Goal: Information Seeking & Learning: Check status

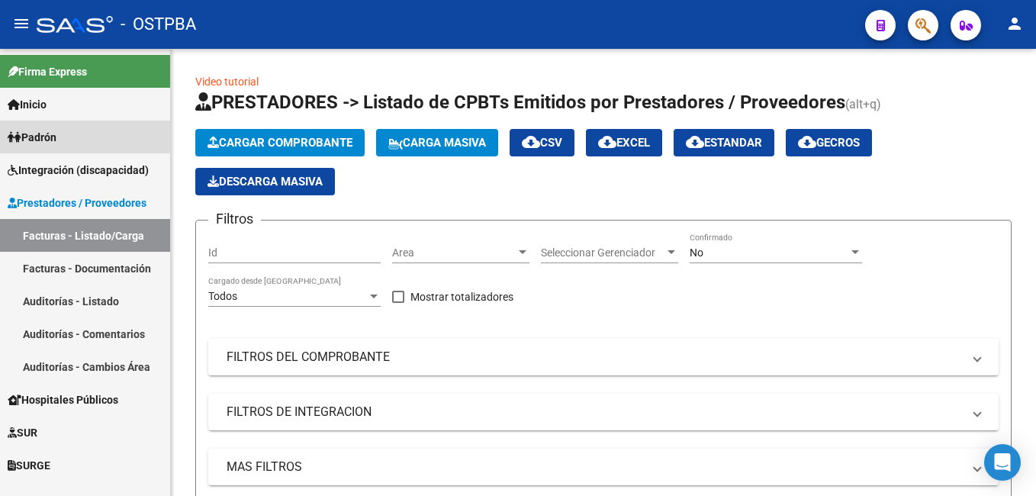
click at [50, 147] on link "Padrón" at bounding box center [85, 137] width 170 height 33
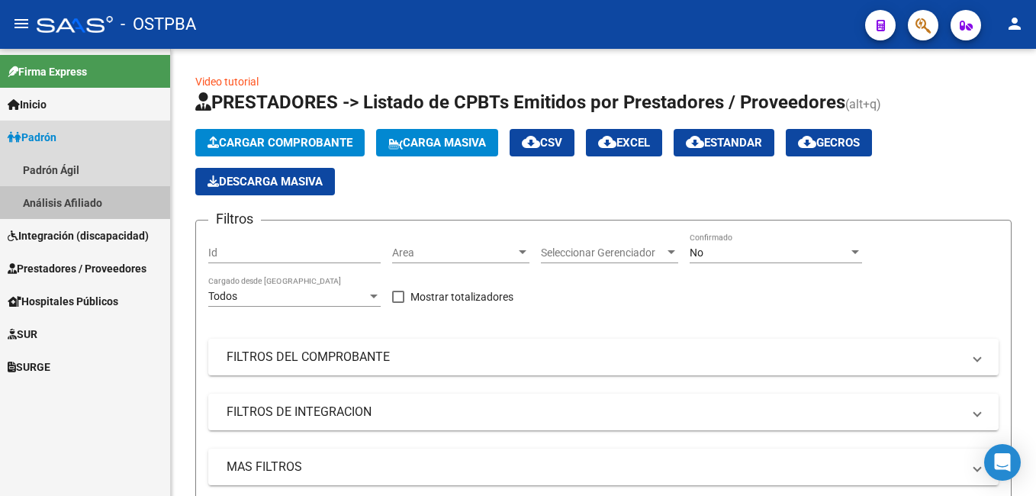
click at [78, 202] on link "Análisis Afiliado" at bounding box center [85, 202] width 170 height 33
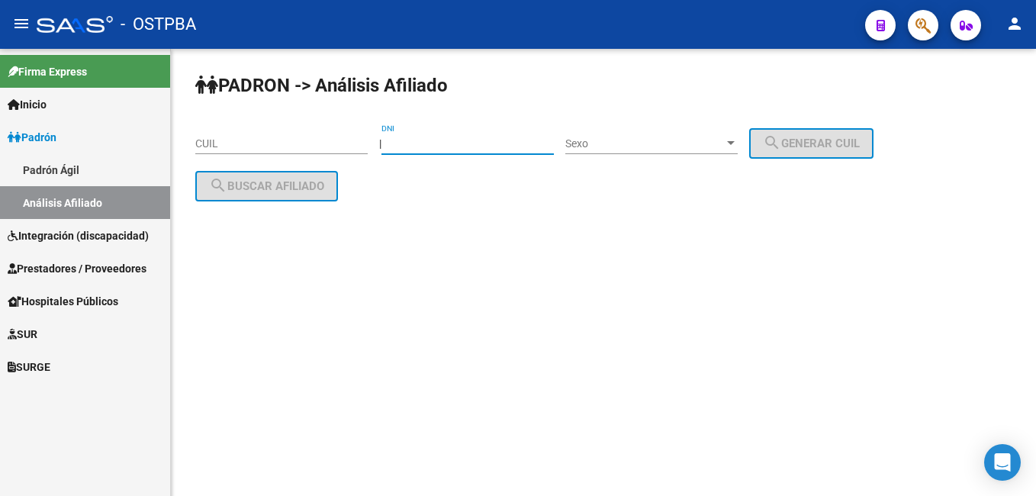
click at [476, 145] on input "DNI" at bounding box center [468, 143] width 172 height 13
type input "6496275"
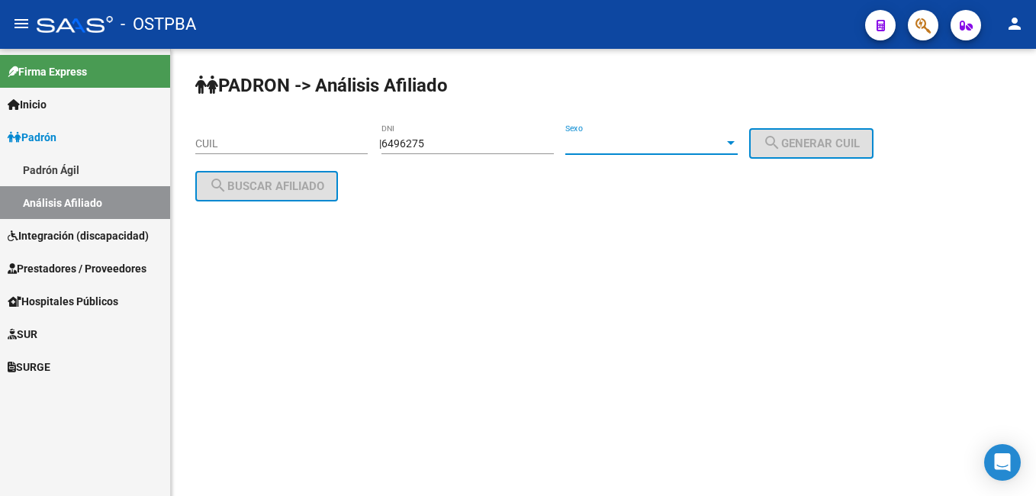
click at [735, 143] on div at bounding box center [731, 143] width 8 height 4
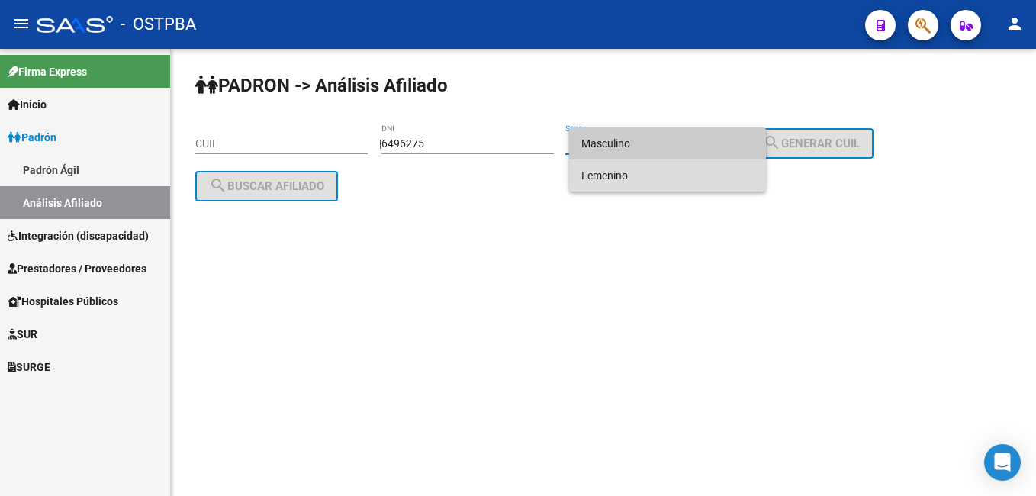
click at [619, 179] on span "Femenino" at bounding box center [668, 176] width 172 height 32
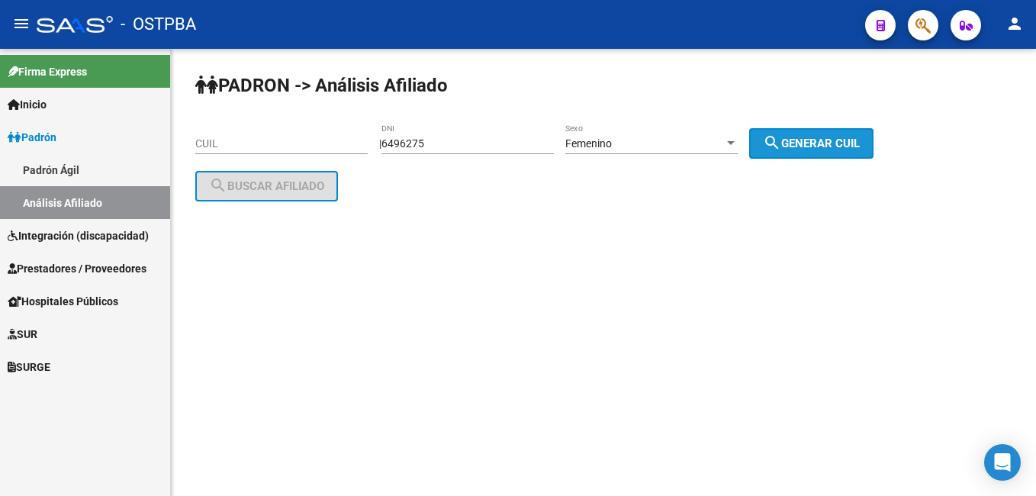
click at [820, 149] on span "search Generar CUIL" at bounding box center [811, 144] width 97 height 14
type input "27-06496275-8"
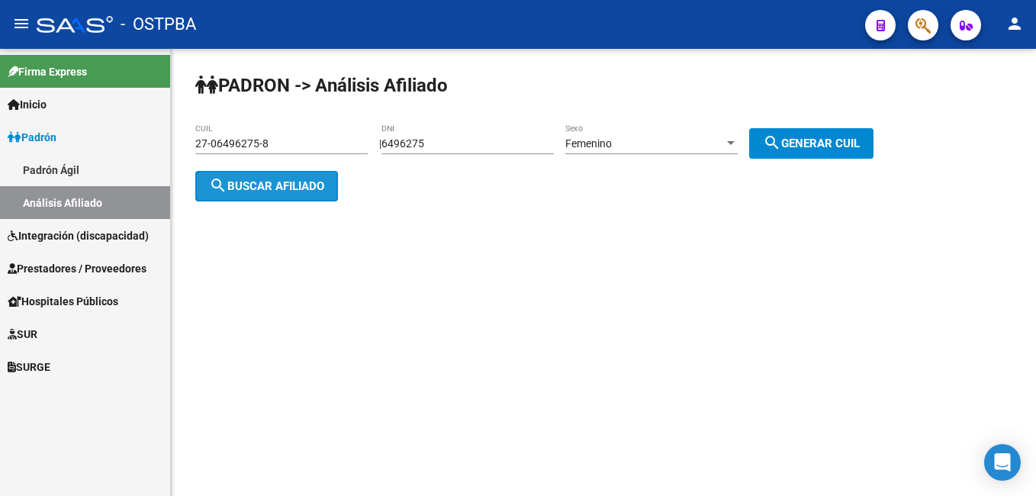
click at [275, 179] on span "search Buscar afiliado" at bounding box center [266, 186] width 115 height 14
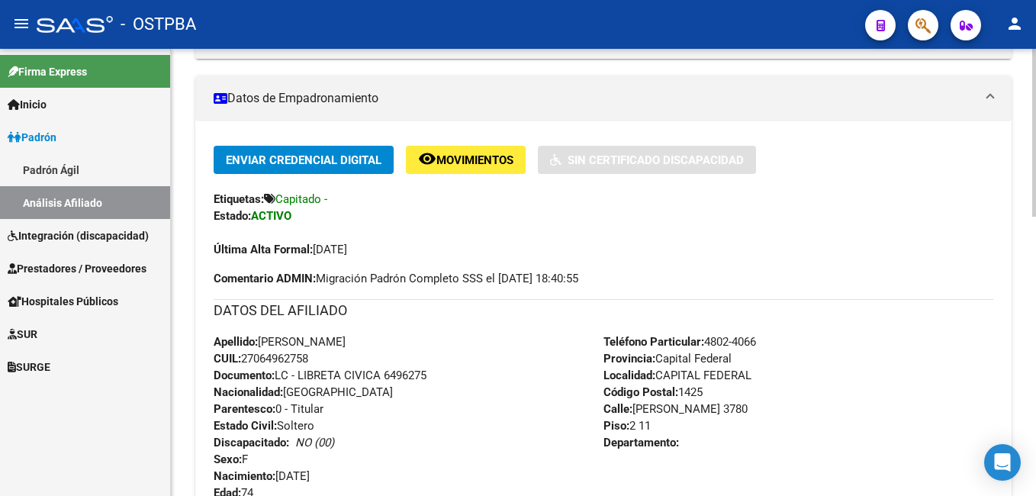
scroll to position [305, 0]
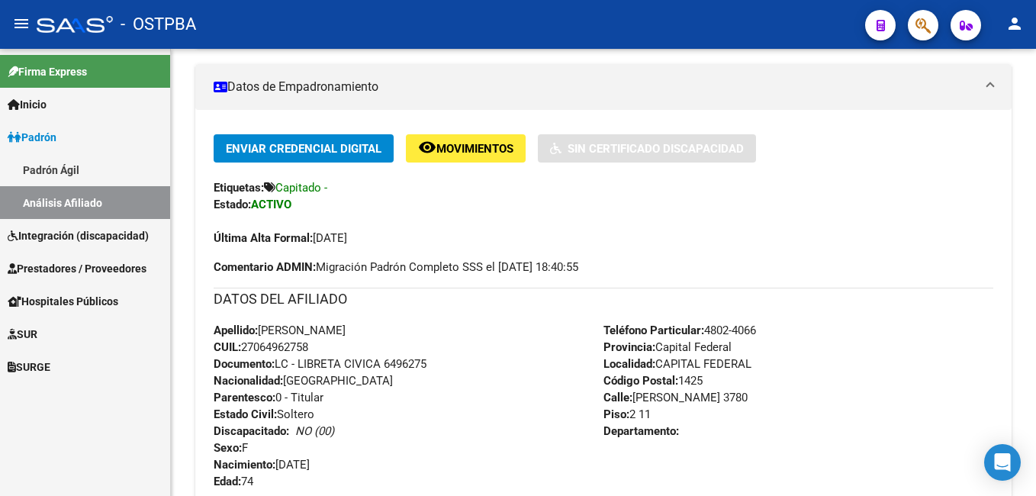
click at [68, 169] on link "Padrón Ágil" at bounding box center [85, 169] width 170 height 33
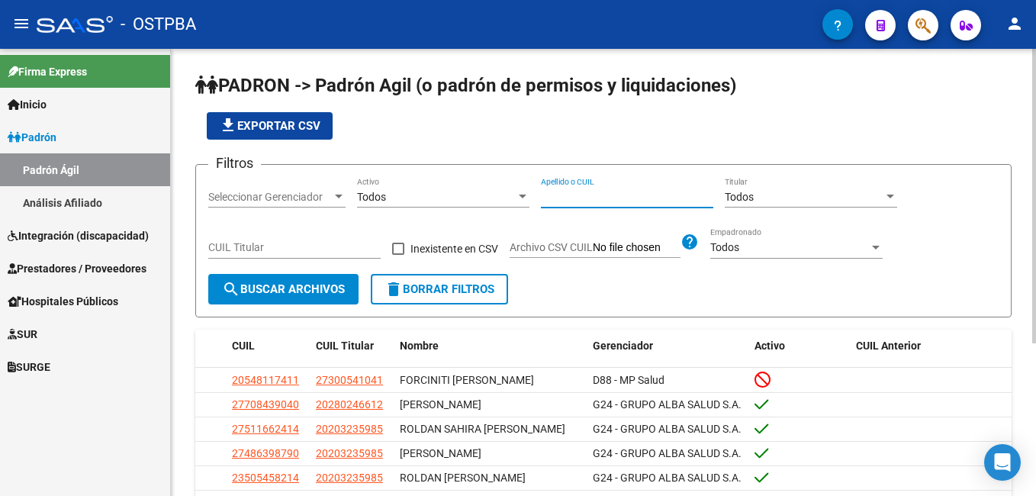
click at [656, 195] on input "Apellido o CUIL" at bounding box center [627, 197] width 172 height 13
type input "[PERSON_NAME]"
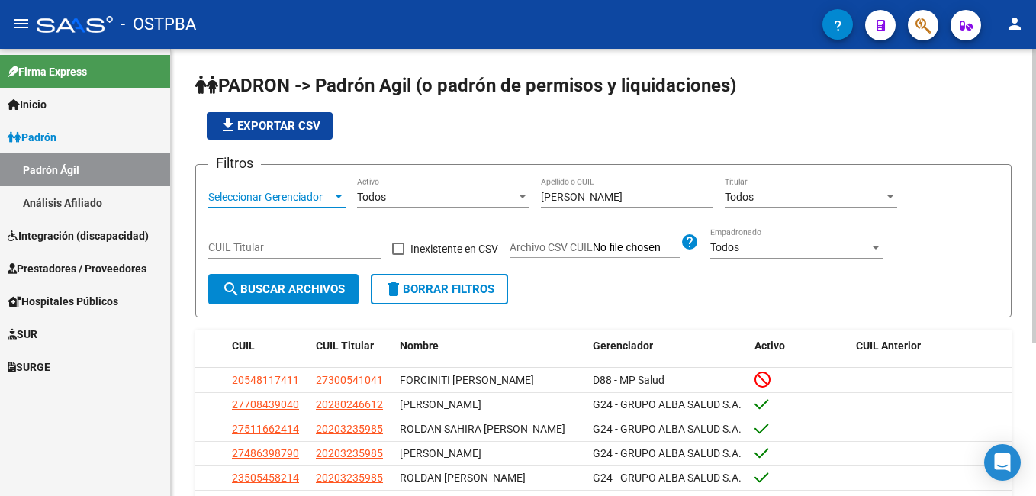
click at [337, 199] on div at bounding box center [339, 197] width 14 height 12
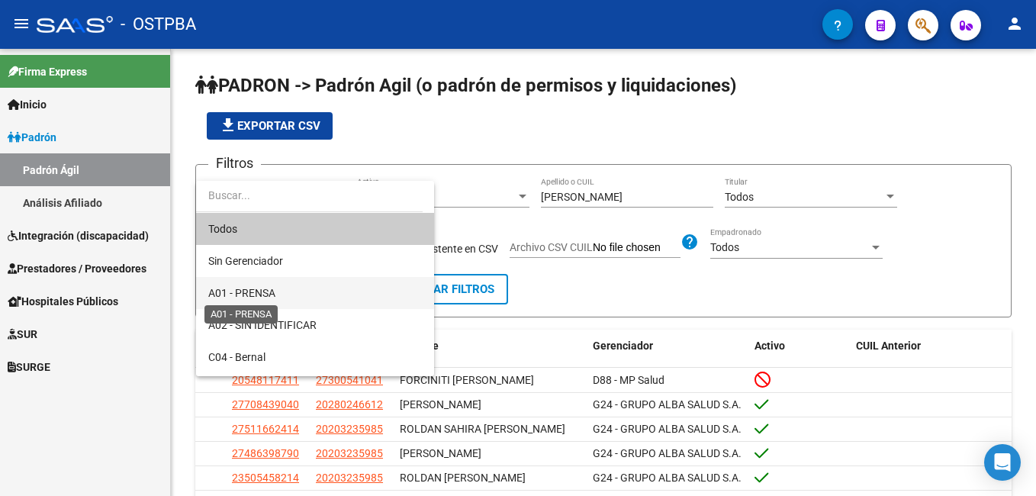
click at [267, 290] on span "A01 - PRENSA" at bounding box center [241, 293] width 67 height 12
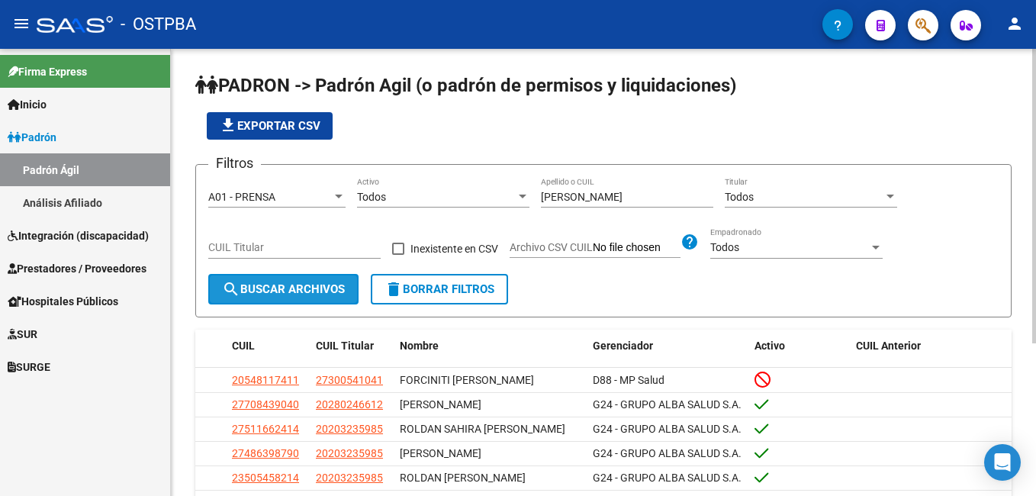
click at [291, 290] on span "search Buscar Archivos" at bounding box center [283, 289] width 123 height 14
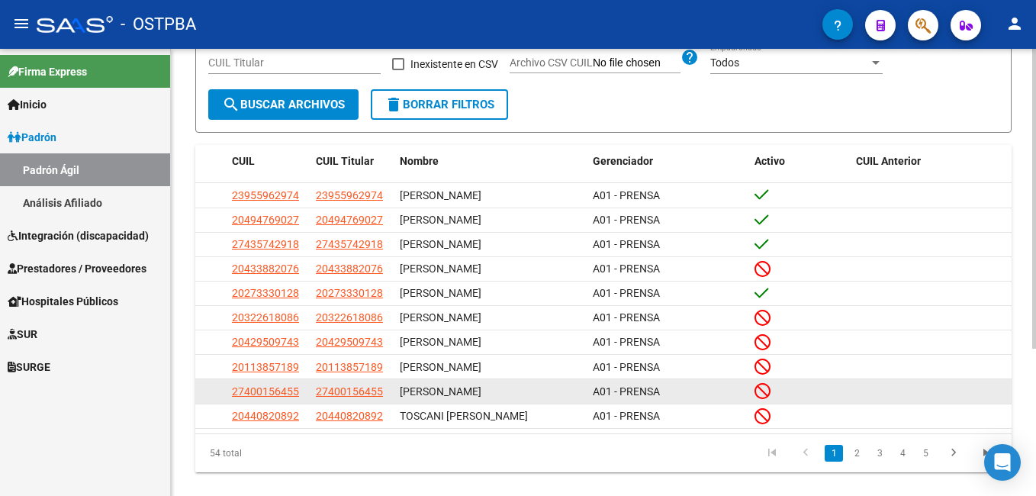
scroll to position [219, 0]
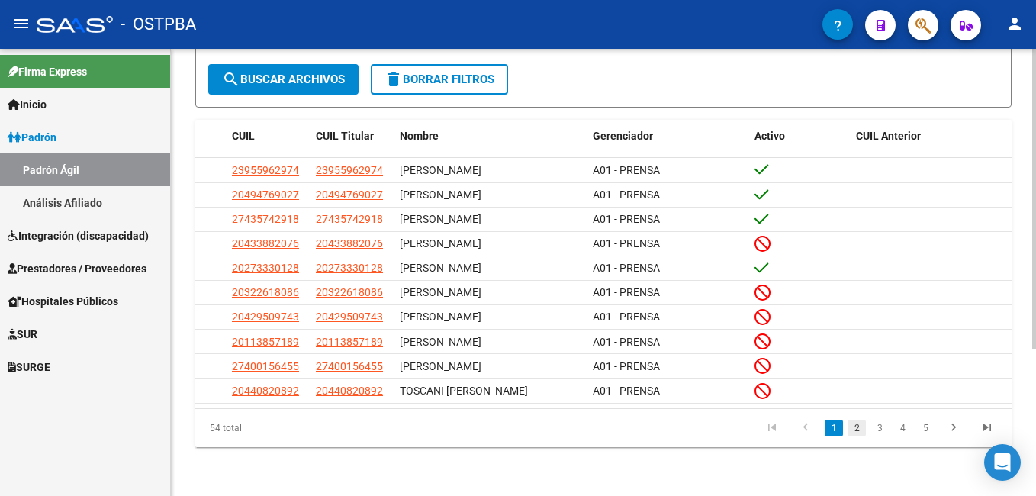
click at [856, 424] on link "2" at bounding box center [857, 428] width 18 height 17
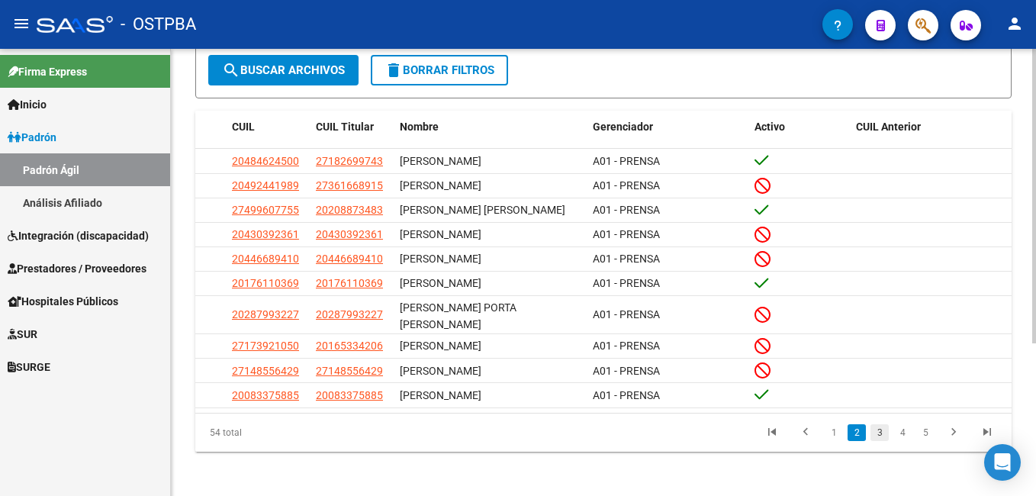
click at [881, 441] on link "3" at bounding box center [880, 432] width 18 height 17
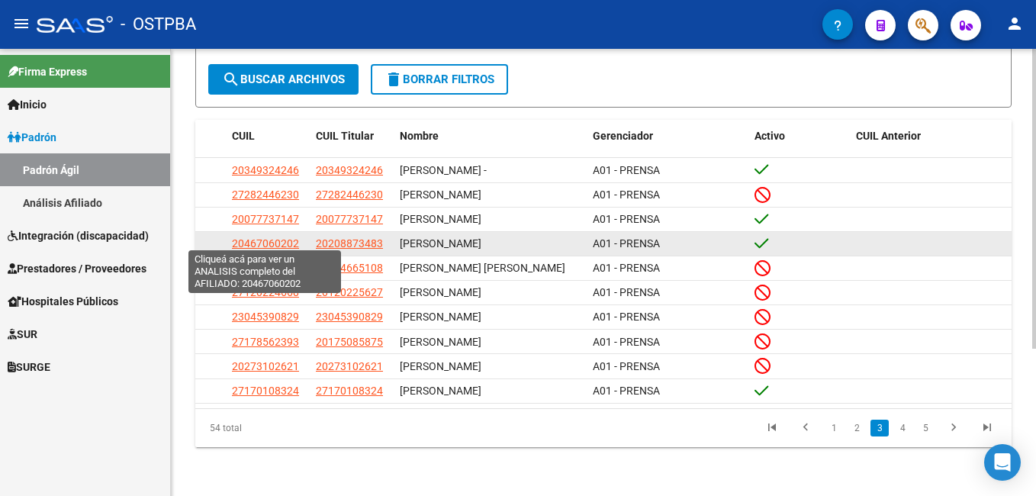
click at [268, 240] on span "20467060202" at bounding box center [265, 243] width 67 height 12
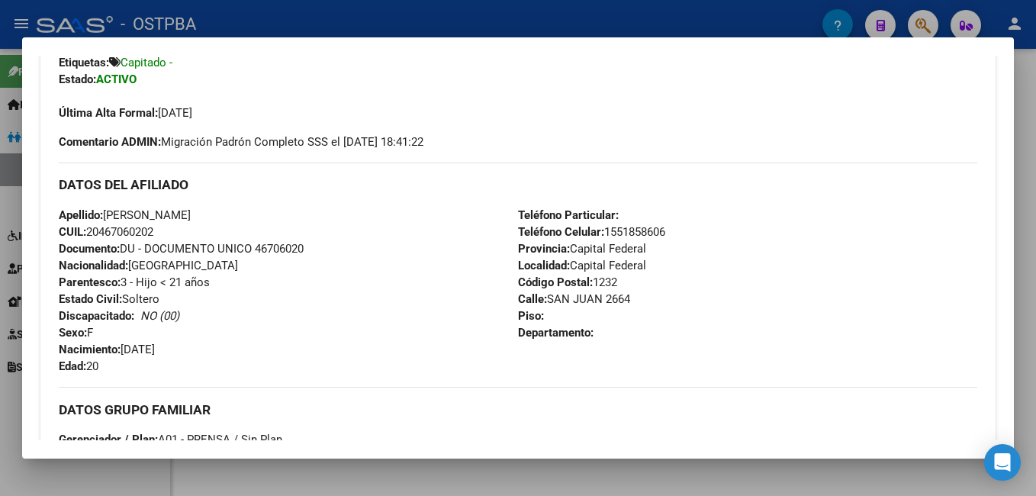
scroll to position [382, 0]
click at [337, 21] on div at bounding box center [518, 248] width 1036 height 496
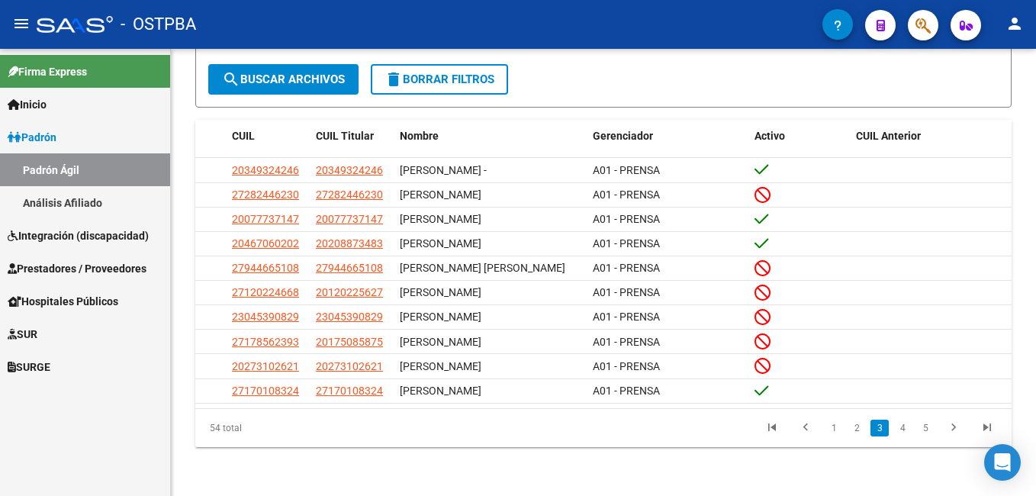
drag, startPoint x: 41, startPoint y: 201, endPoint x: 85, endPoint y: 195, distance: 44.8
click at [42, 201] on link "Análisis Afiliado" at bounding box center [85, 202] width 170 height 33
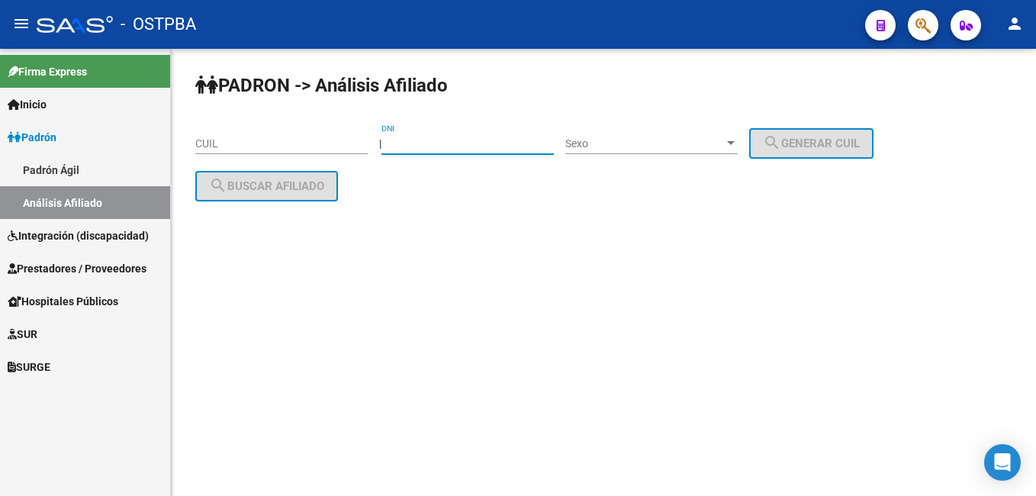
click at [494, 140] on input "DNI" at bounding box center [468, 143] width 172 height 13
type input "20887348"
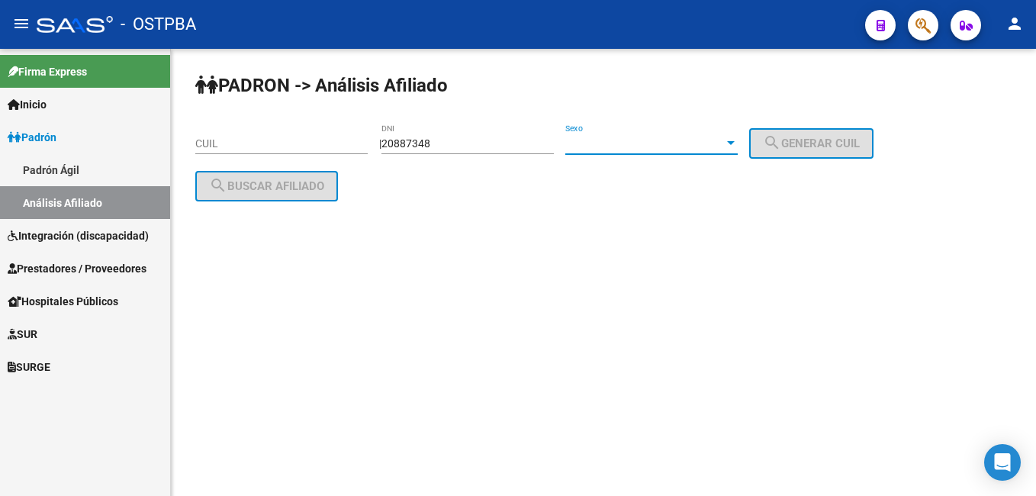
click at [735, 144] on div at bounding box center [731, 143] width 8 height 4
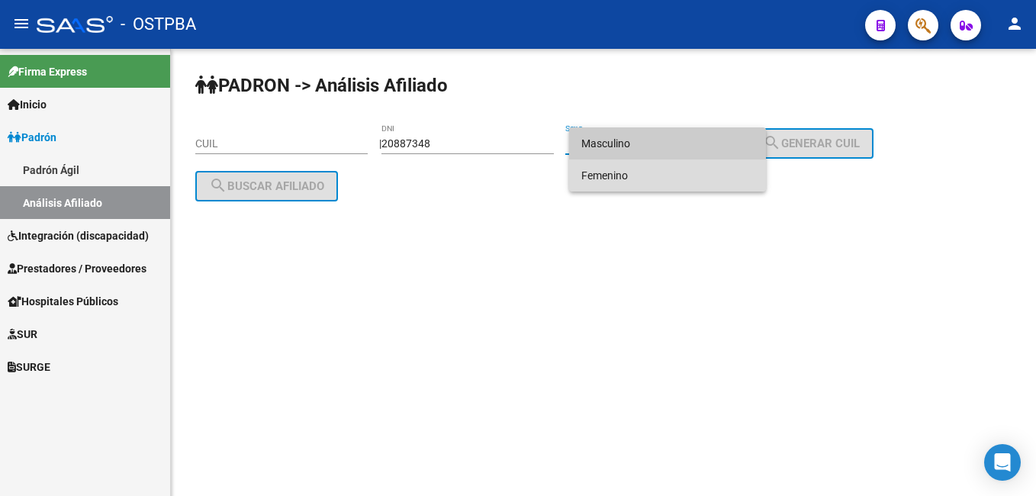
click at [622, 184] on span "Femenino" at bounding box center [668, 176] width 172 height 32
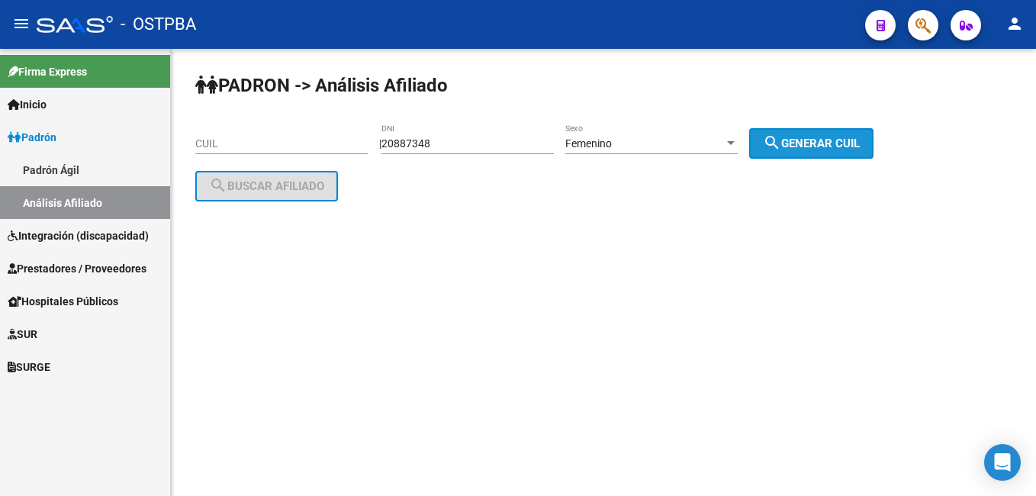
click at [837, 145] on span "search Generar CUIL" at bounding box center [811, 144] width 97 height 14
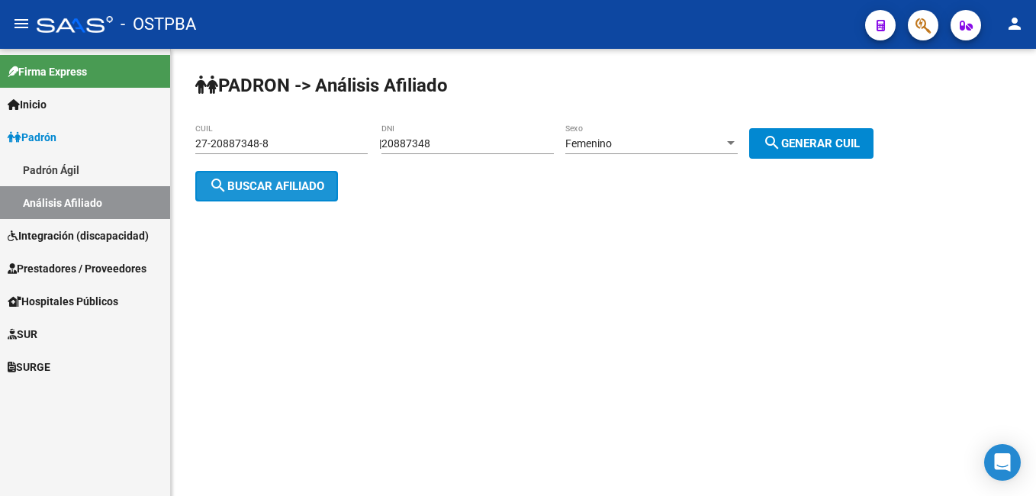
click at [285, 179] on span "search Buscar afiliado" at bounding box center [266, 186] width 115 height 14
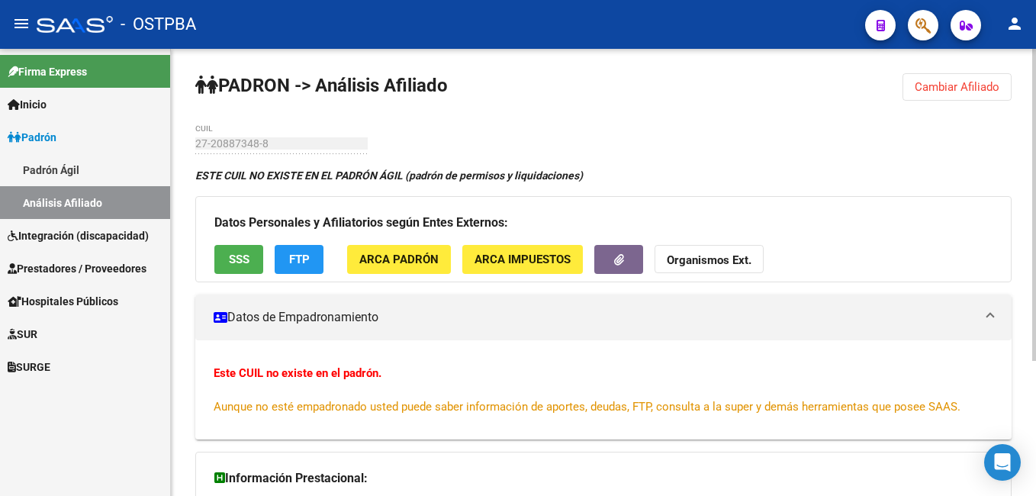
click at [980, 87] on span "Cambiar Afiliado" at bounding box center [957, 87] width 85 height 14
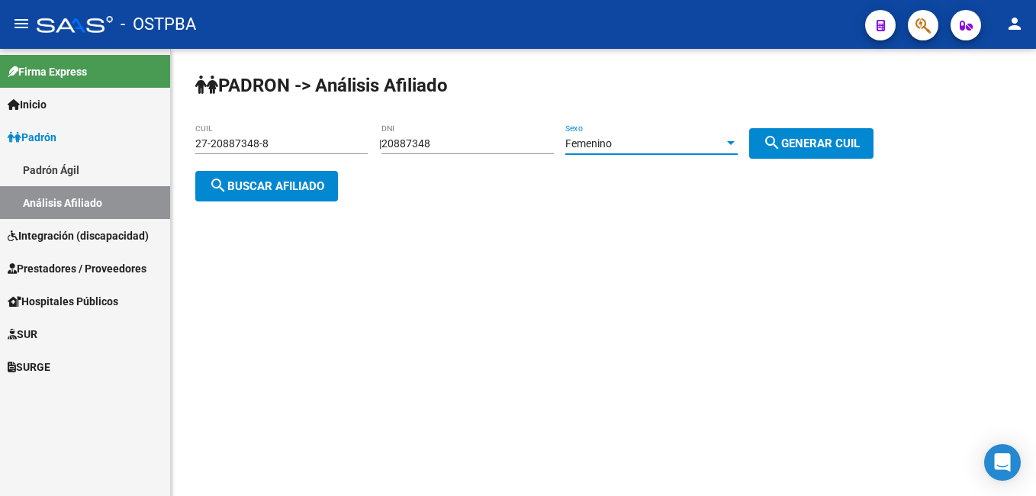
click at [735, 143] on div at bounding box center [731, 143] width 8 height 4
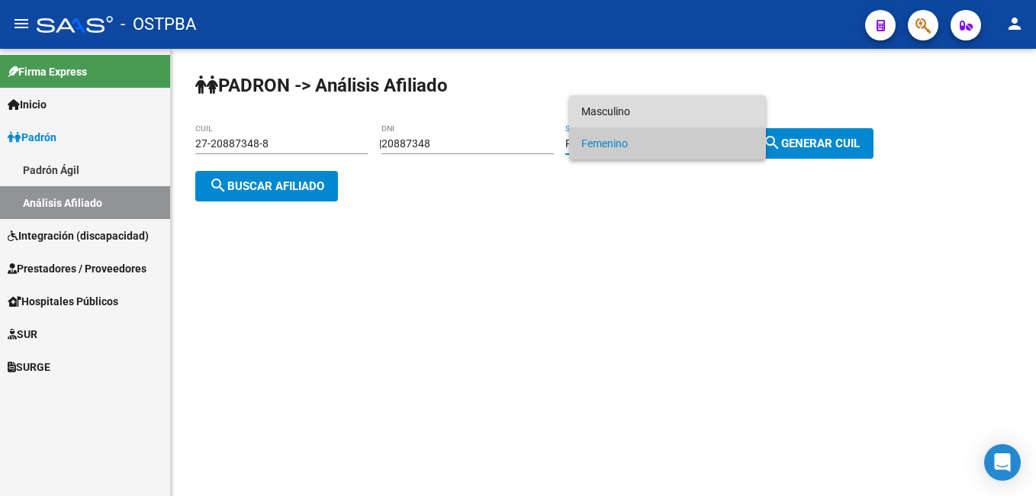
click at [638, 114] on span "Masculino" at bounding box center [668, 111] width 172 height 32
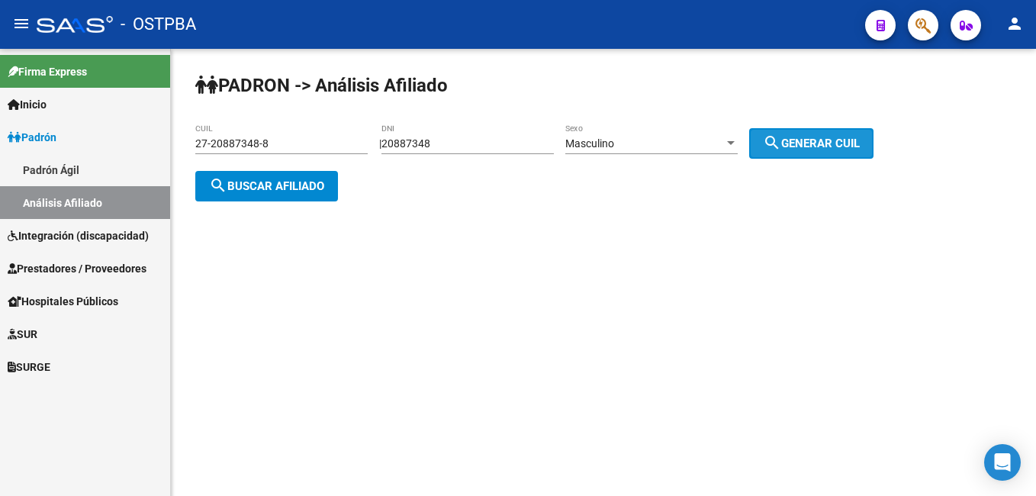
click at [840, 149] on span "search Generar CUIL" at bounding box center [811, 144] width 97 height 14
type input "20-20887348-3"
click at [295, 194] on button "search Buscar afiliado" at bounding box center [266, 186] width 143 height 31
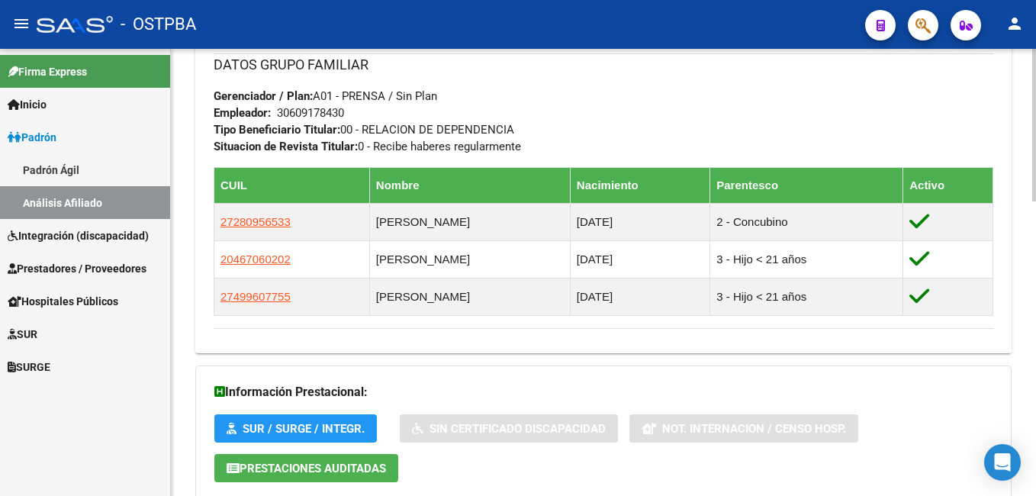
scroll to position [763, 0]
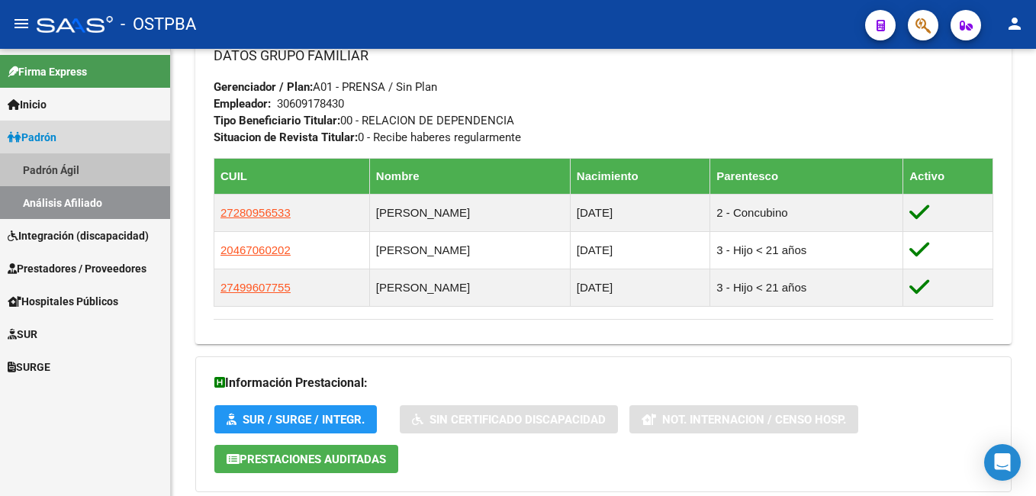
click at [92, 172] on link "Padrón Ágil" at bounding box center [85, 169] width 170 height 33
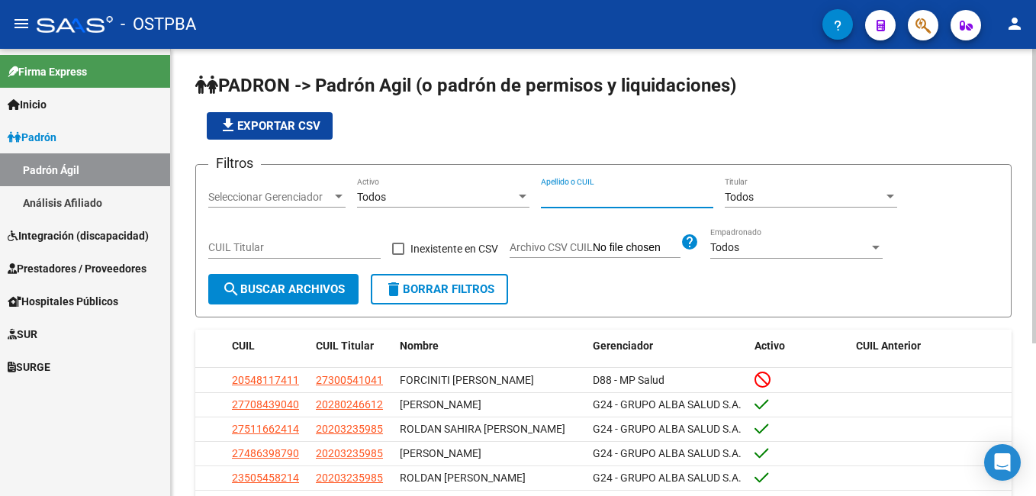
click at [639, 191] on input "Apellido o CUIL" at bounding box center [627, 197] width 172 height 13
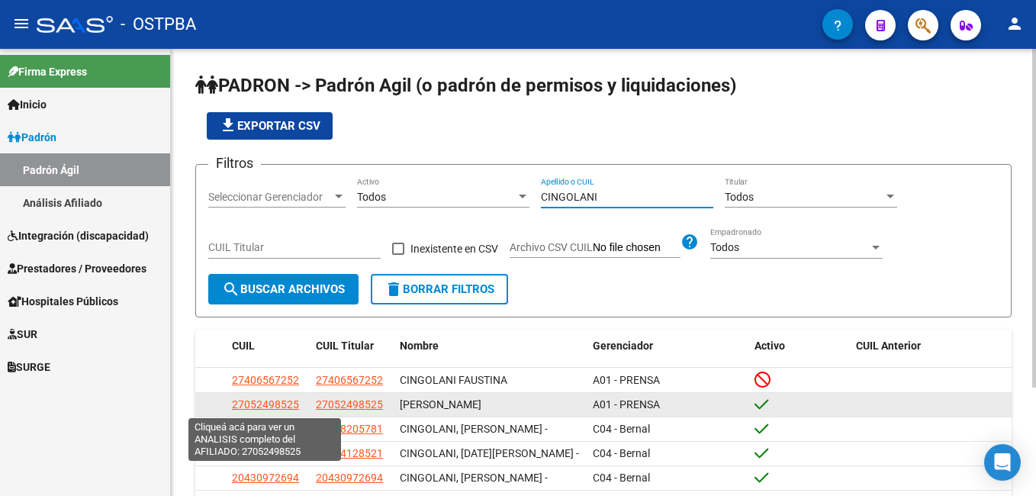
type input "CINGOLANI"
click at [276, 405] on span "27052498525" at bounding box center [265, 404] width 67 height 12
type textarea "27052498525"
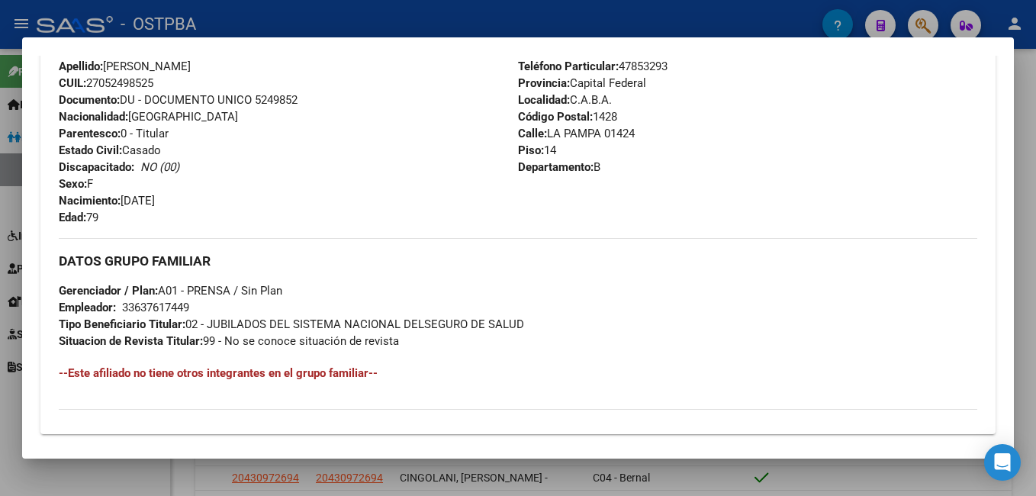
scroll to position [534, 0]
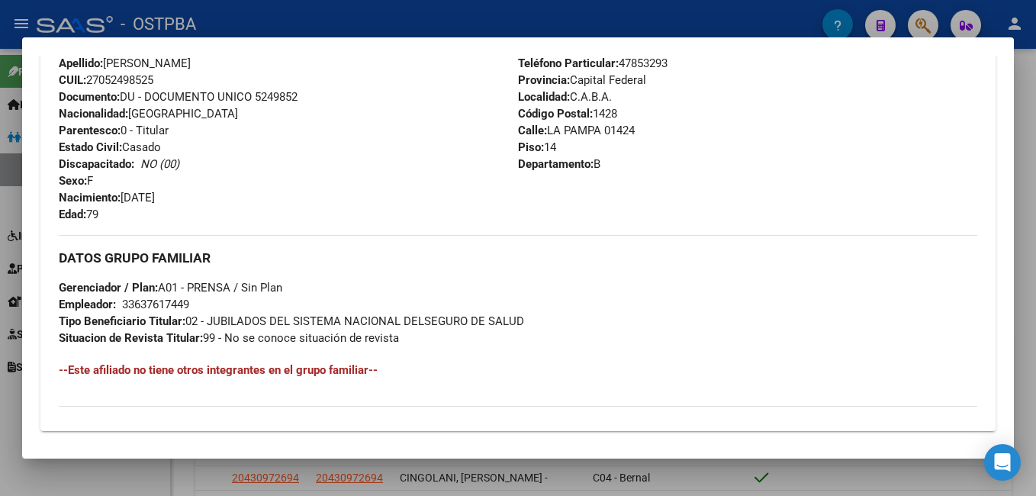
click at [400, 19] on div at bounding box center [518, 248] width 1036 height 496
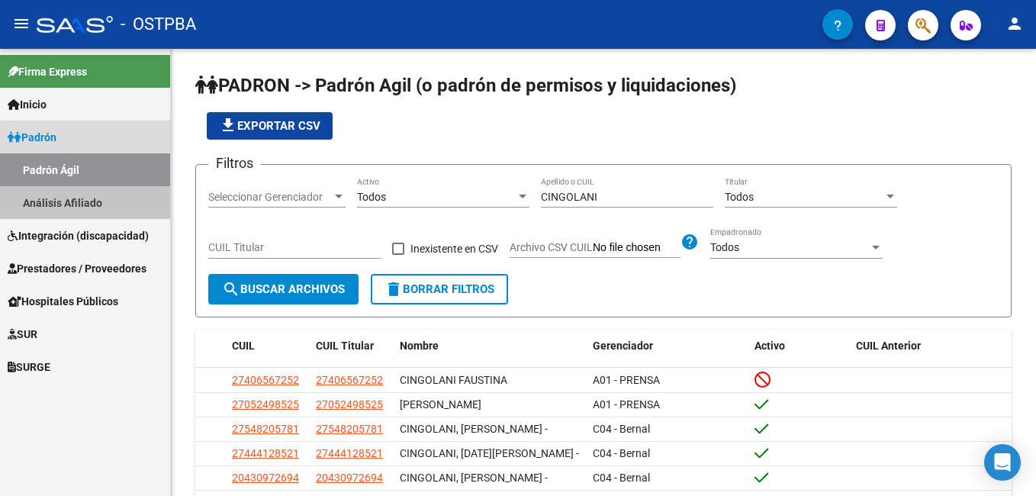
click at [56, 200] on link "Análisis Afiliado" at bounding box center [85, 202] width 170 height 33
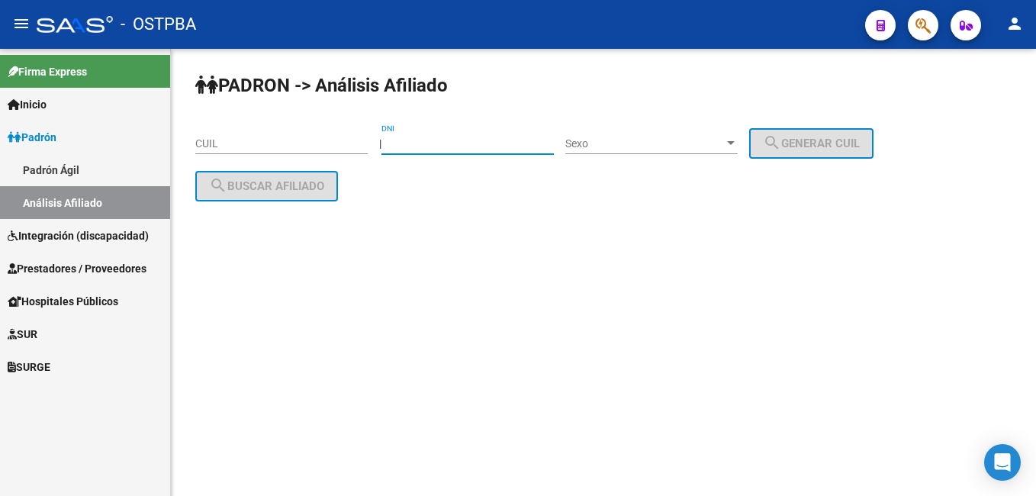
click at [487, 149] on input "DNI" at bounding box center [468, 143] width 172 height 13
type input "26243437"
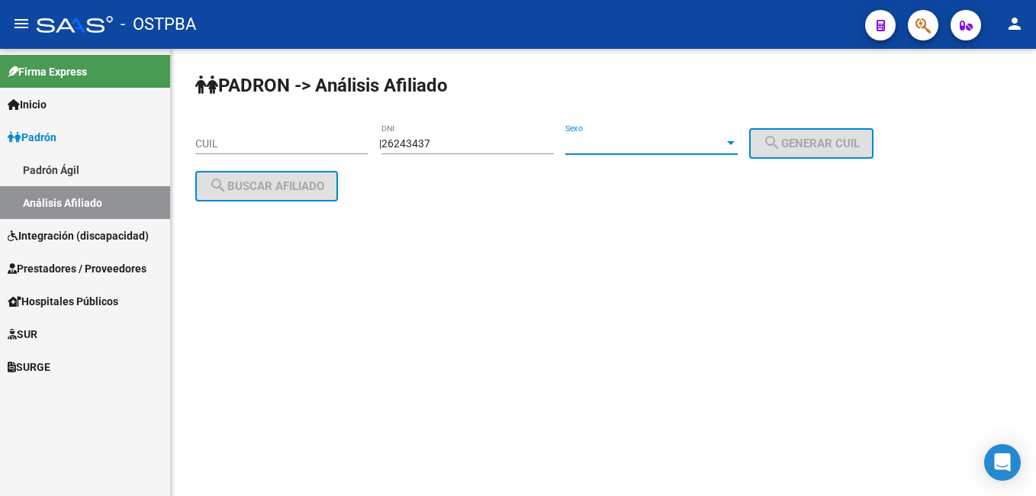
click at [735, 144] on div at bounding box center [731, 143] width 8 height 4
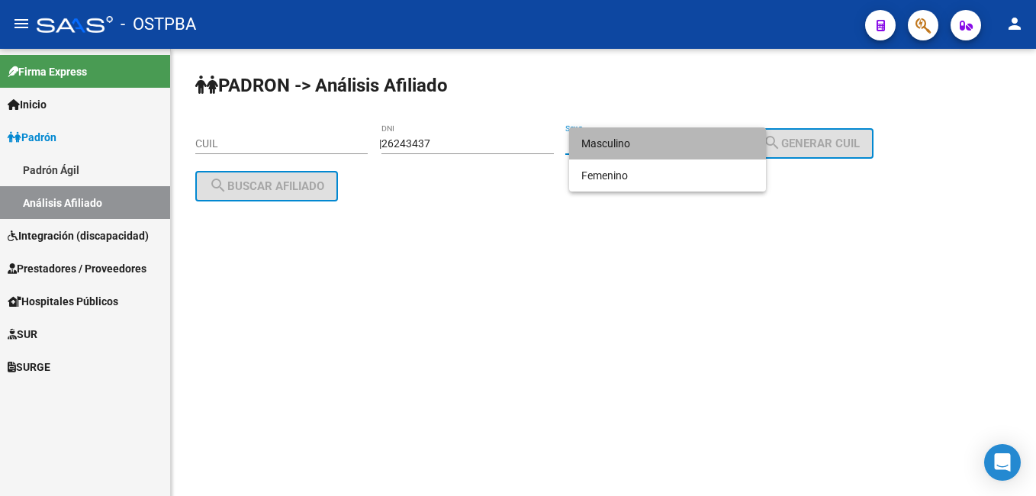
click at [632, 149] on span "Masculino" at bounding box center [668, 143] width 172 height 32
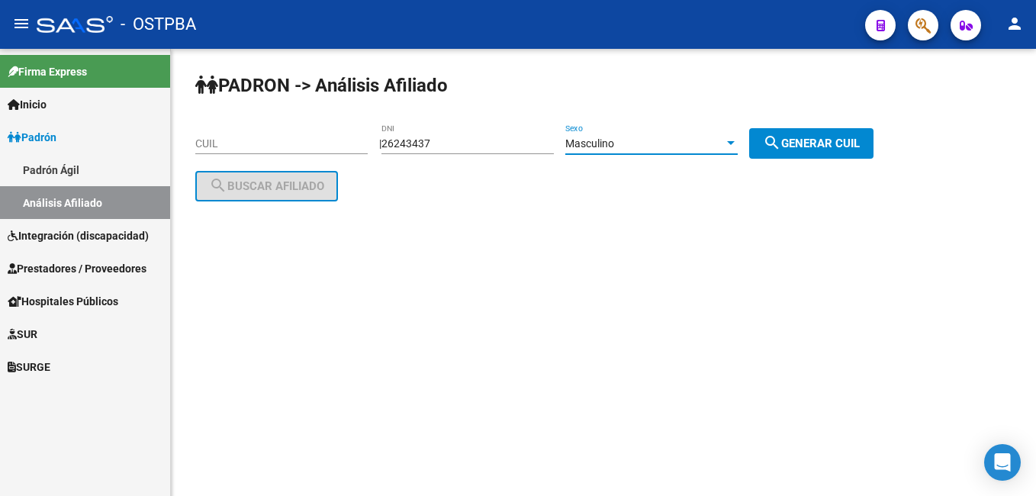
click at [807, 143] on span "search Generar CUIL" at bounding box center [811, 144] width 97 height 14
type input "20-26243437-1"
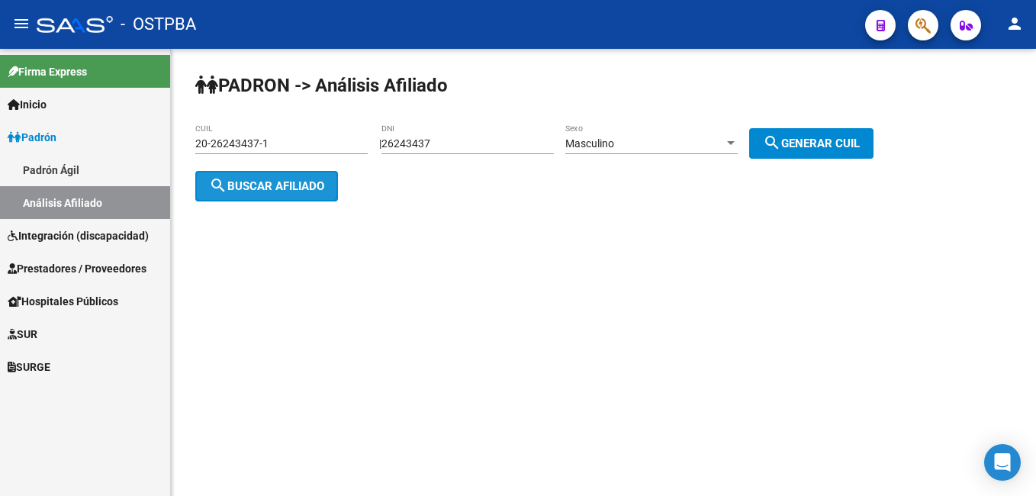
click at [301, 183] on span "search Buscar afiliado" at bounding box center [266, 186] width 115 height 14
